Goal: Register for event/course

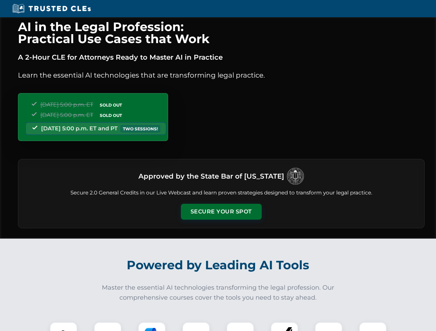
click at [221, 212] on button "Secure Your Spot" at bounding box center [221, 212] width 81 height 16
click at [63, 327] on img at bounding box center [63, 336] width 20 height 20
